Goal: Task Accomplishment & Management: Manage account settings

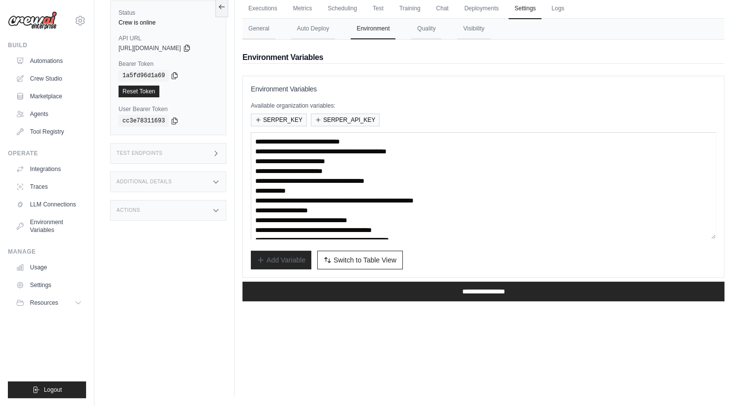
scroll to position [39, 0]
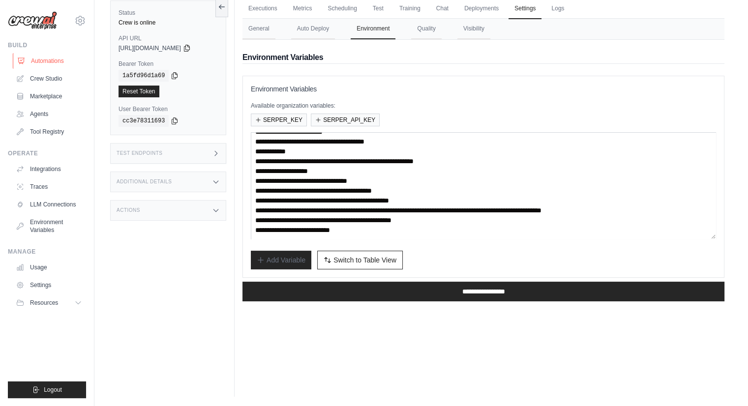
click at [61, 62] on link "Automations" at bounding box center [50, 61] width 74 height 16
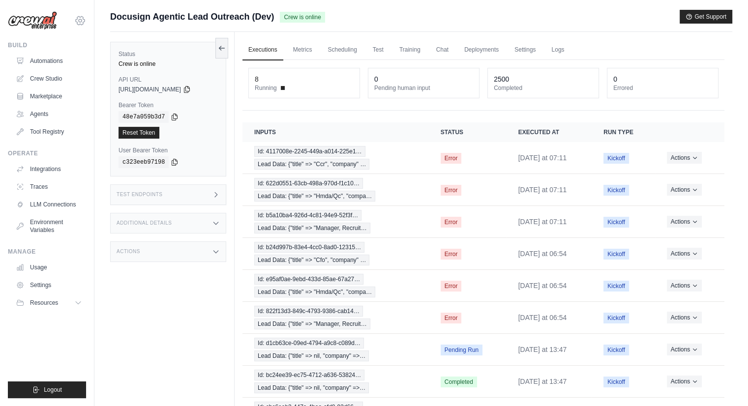
click at [85, 17] on icon at bounding box center [80, 21] width 12 height 12
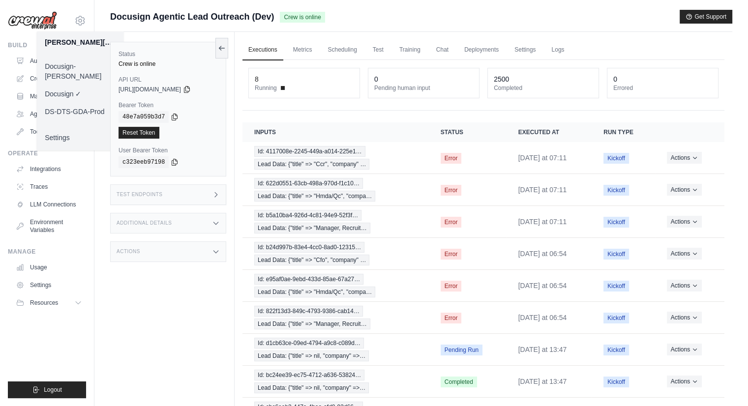
click at [157, 292] on div "Status Crew is online API URL copied https://docusign-agentic-lead-outreach-b9b…" at bounding box center [172, 235] width 124 height 406
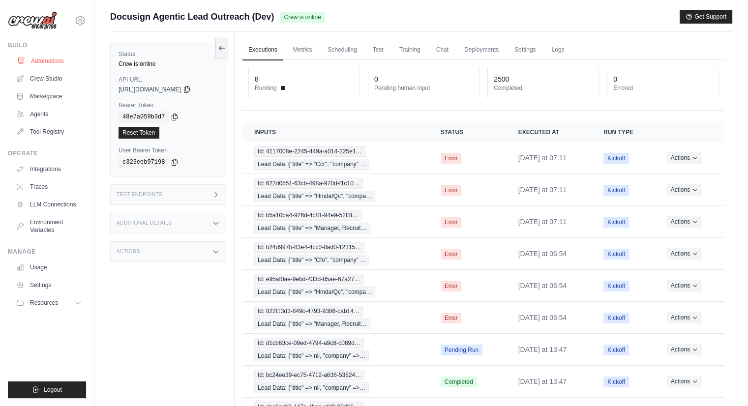
click at [53, 61] on link "Automations" at bounding box center [50, 61] width 74 height 16
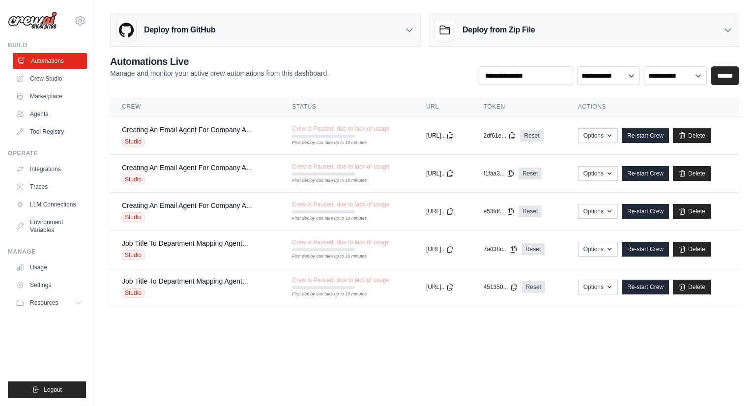
click at [76, 63] on link "Automations" at bounding box center [50, 61] width 74 height 16
click at [76, 17] on icon at bounding box center [80, 21] width 12 height 12
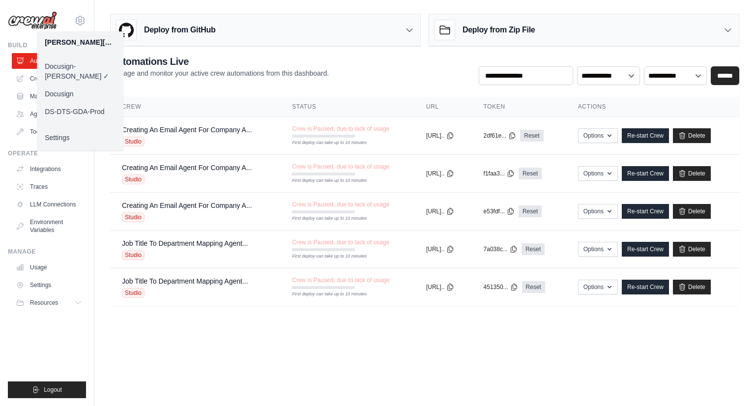
click at [72, 85] on link "Docusign" at bounding box center [80, 94] width 87 height 18
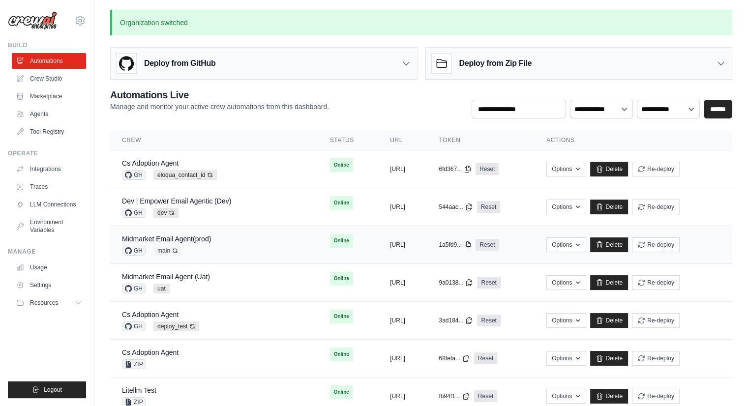
click at [218, 238] on div "Midmarket Email Agent(prod) GH main Auto-deploy enabled" at bounding box center [214, 245] width 184 height 22
click at [198, 156] on td "Cs Adoption Agent GH eloqua_contact_id Auto-deploy enabled" at bounding box center [214, 169] width 208 height 38
click at [175, 162] on link "Cs Adoption Agent" at bounding box center [150, 163] width 57 height 8
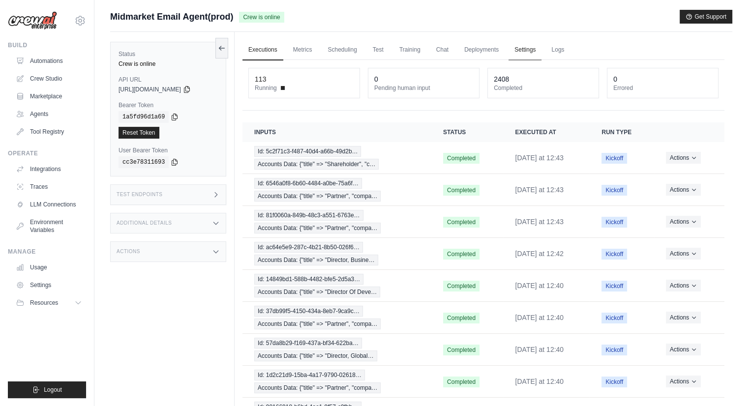
click at [520, 49] on link "Settings" at bounding box center [524, 50] width 33 height 21
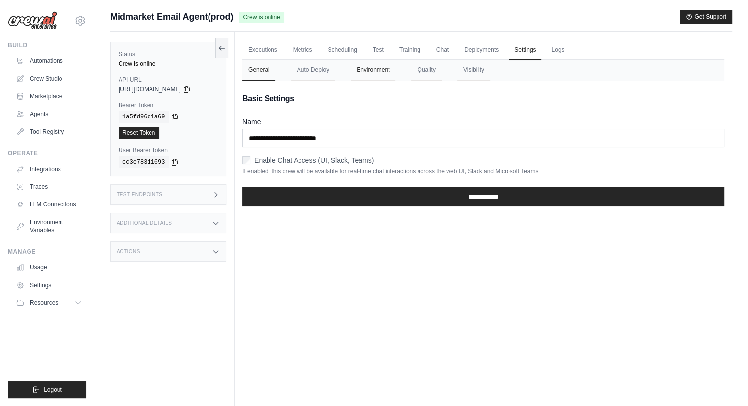
click at [377, 70] on button "Environment" at bounding box center [373, 70] width 45 height 21
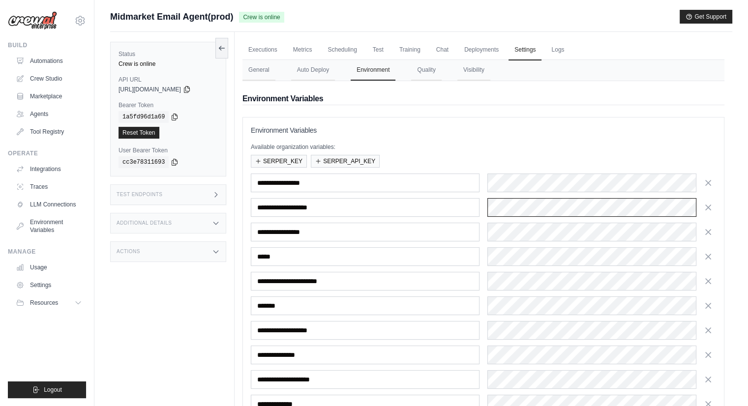
click at [452, 213] on div "**********" at bounding box center [483, 207] width 465 height 19
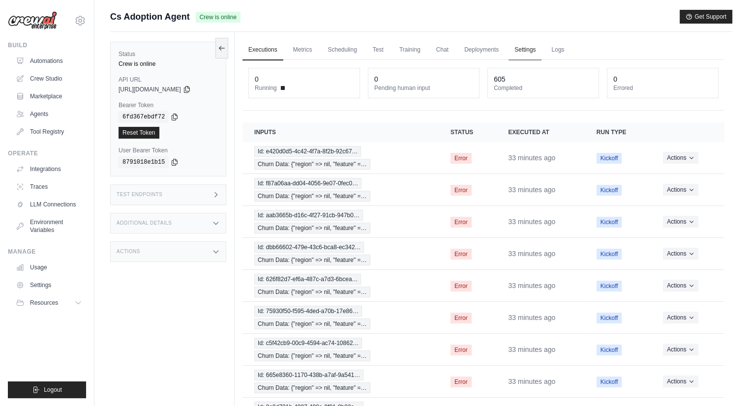
click at [520, 46] on link "Settings" at bounding box center [524, 50] width 33 height 21
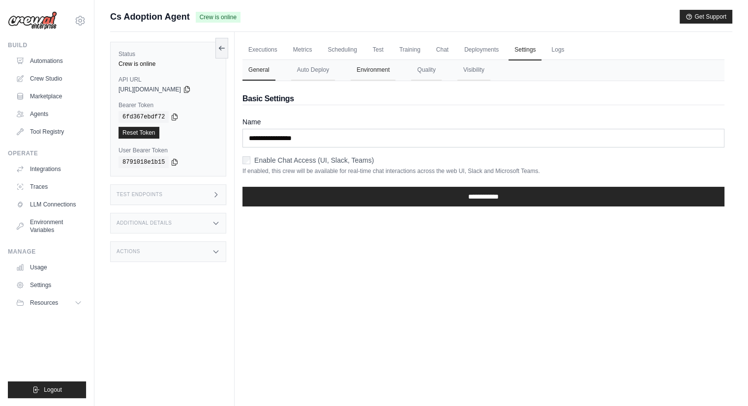
click at [379, 72] on button "Environment" at bounding box center [373, 70] width 45 height 21
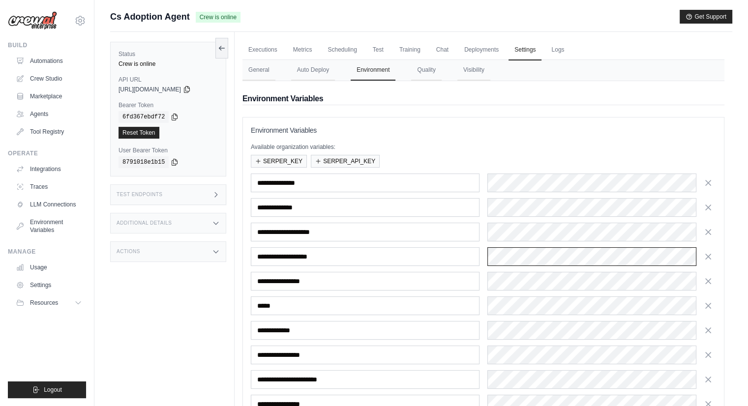
click at [453, 249] on div "**********" at bounding box center [483, 256] width 465 height 19
click at [257, 42] on link "Executions" at bounding box center [262, 50] width 41 height 21
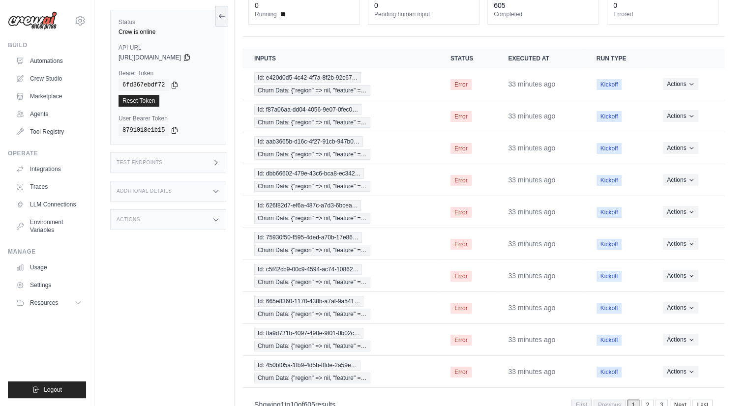
scroll to position [96, 0]
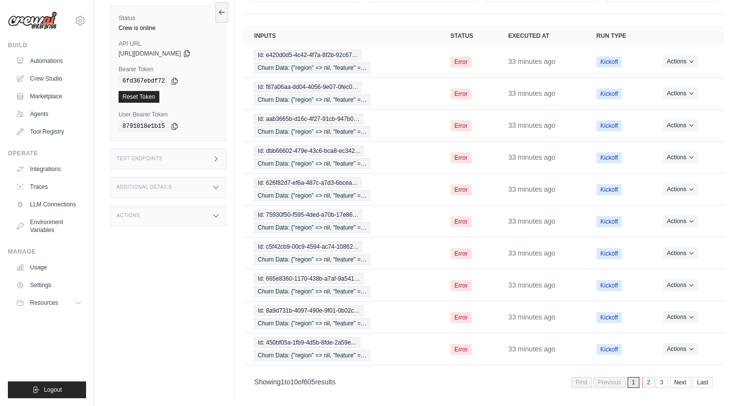
click at [650, 377] on link "2" at bounding box center [648, 382] width 12 height 11
click at [650, 377] on link "3" at bounding box center [647, 382] width 12 height 11
click at [650, 377] on link "4" at bounding box center [647, 382] width 12 height 11
click at [650, 377] on link "5" at bounding box center [647, 382] width 12 height 11
click at [660, 377] on link "7" at bounding box center [662, 382] width 12 height 11
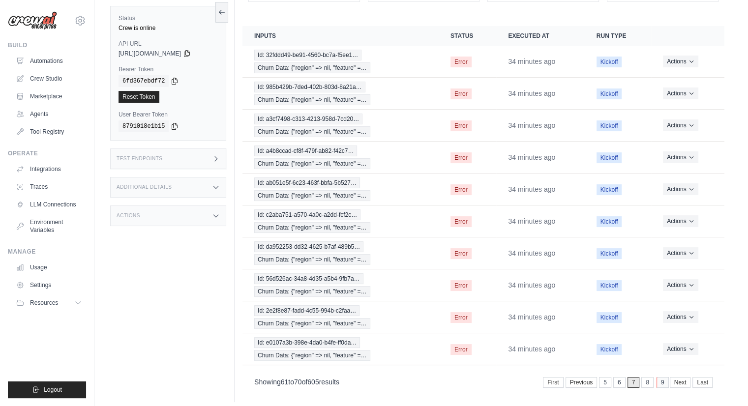
click at [667, 377] on link "9" at bounding box center [662, 382] width 12 height 11
